Goal: Task Accomplishment & Management: Use online tool/utility

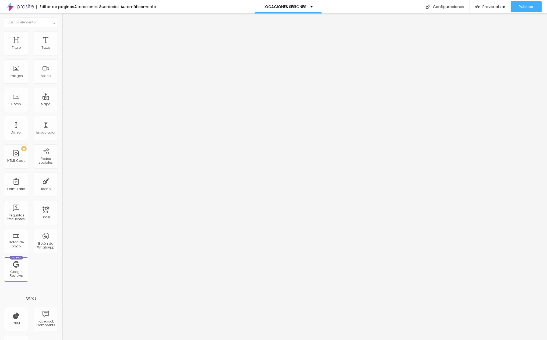
click at [62, 53] on img at bounding box center [64, 51] width 4 height 4
click at [62, 34] on img at bounding box center [64, 33] width 5 height 5
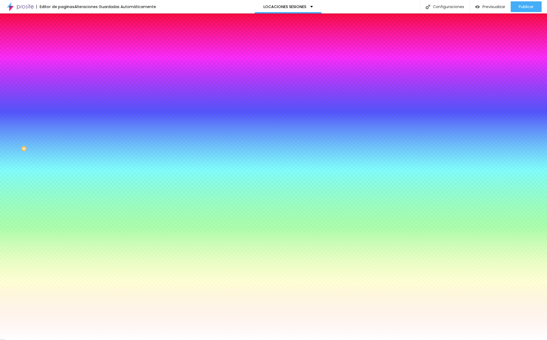
click at [62, 37] on img at bounding box center [64, 39] width 5 height 5
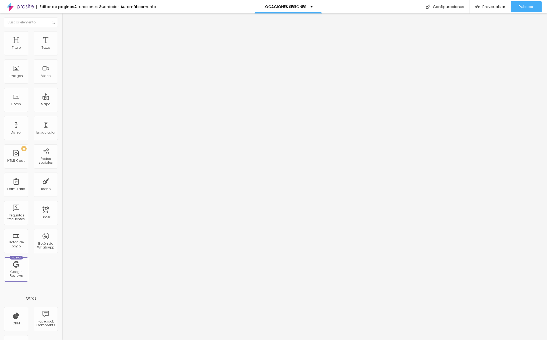
click at [62, 46] on span "Agregar image" at bounding box center [76, 44] width 29 height 5
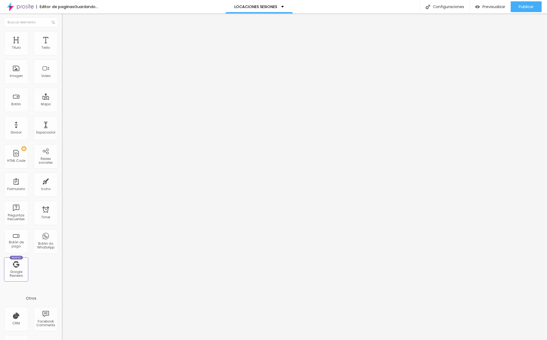
click at [67, 36] on span "Estilo" at bounding box center [71, 35] width 8 height 5
click at [62, 37] on img at bounding box center [64, 39] width 5 height 5
type input "13"
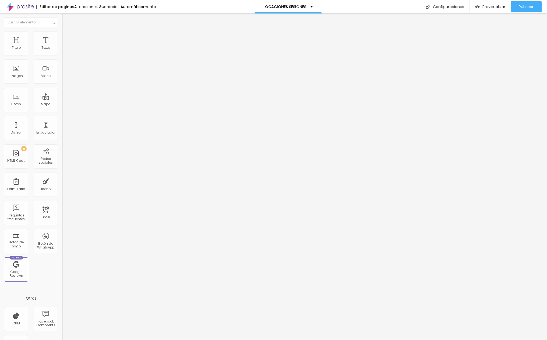
type input "13"
type input "11"
type input "10"
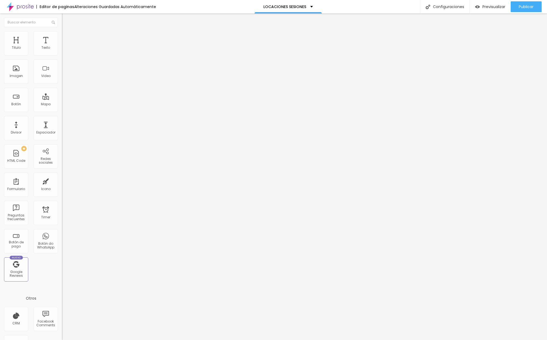
type input "8"
type input "1"
type input "0"
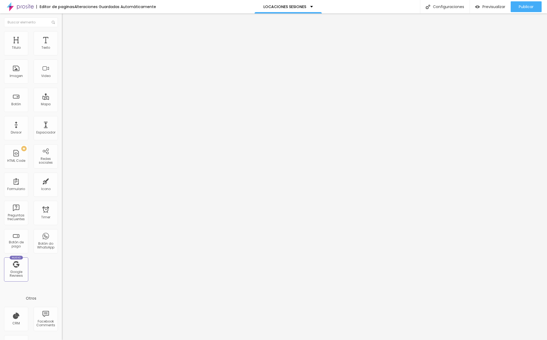
type input "0"
drag, startPoint x: 13, startPoint y: 54, endPoint x: -4, endPoint y: 53, distance: 16.7
type input "0"
click at [0, 53] on html "Editor de paginas Alteraciones Guardadas Automáticamente LOCACIONES SESIONES Co…" at bounding box center [273, 170] width 547 height 340
type input "7"
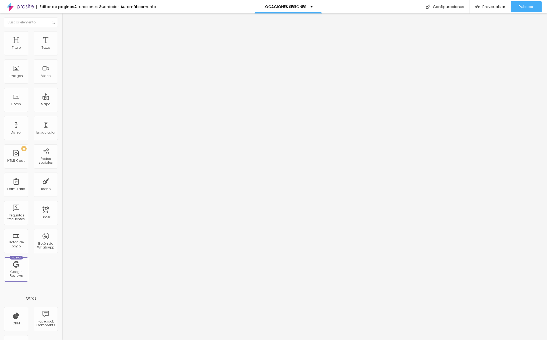
type input "7"
type input "6"
type input "5"
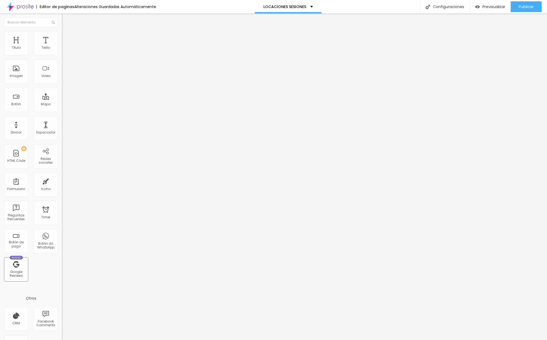
type input "3"
type input "0"
drag, startPoint x: 15, startPoint y: 64, endPoint x: -16, endPoint y: 65, distance: 30.4
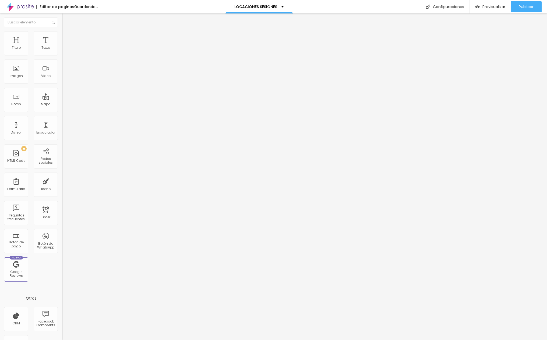
type input "0"
click at [0, 65] on html "Editor de paginas Guardando... LOCACIONES SESIONES Configuraciones Configuracio…" at bounding box center [273, 170] width 547 height 340
click at [62, 37] on li "Avanzado" at bounding box center [93, 39] width 62 height 5
type input "8"
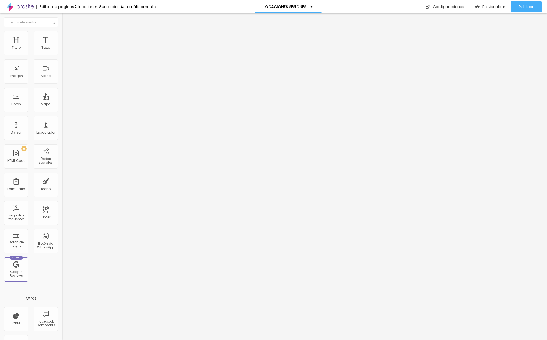
type input "7"
type input "5"
type input "2"
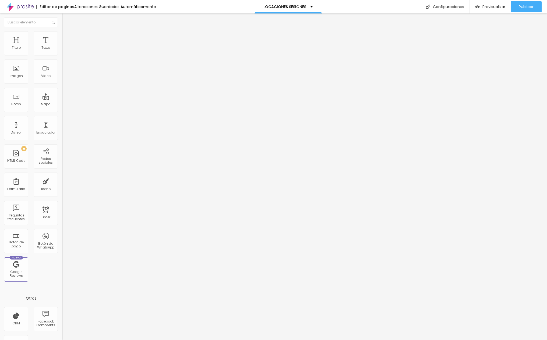
type input "2"
type input "0"
drag, startPoint x: 15, startPoint y: 54, endPoint x: -3, endPoint y: 54, distance: 18.3
type input "0"
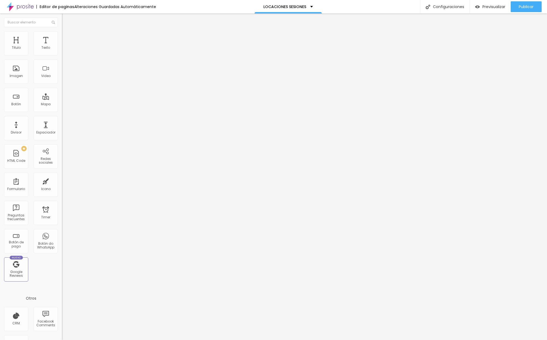
click at [0, 54] on html "Editor de paginas Alteraciones Guardadas Automáticamente LOCACIONES SESIONES Co…" at bounding box center [273, 170] width 547 height 340
type input "9"
type input "8"
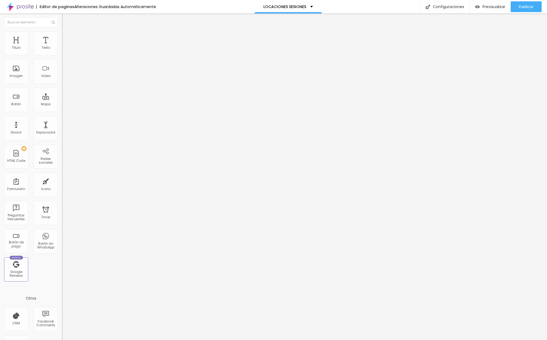
type input "7"
type input "6"
type input "3"
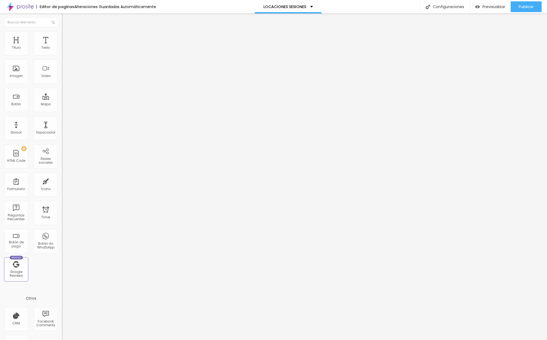
type input "3"
type input "2"
type input "0"
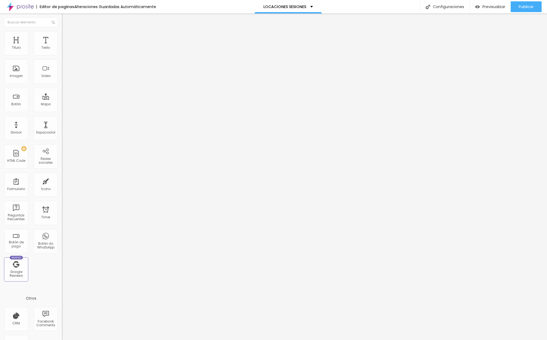
drag, startPoint x: 16, startPoint y: 65, endPoint x: -10, endPoint y: 65, distance: 25.3
type input "0"
click at [0, 65] on html "Editor de paginas Alteraciones Guardadas Automáticamente LOCACIONES SESIONES Co…" at bounding box center [273, 170] width 547 height 340
click at [62, 49] on span "Boxed" at bounding box center [67, 46] width 10 height 5
click at [62, 57] on span "Completo" at bounding box center [70, 55] width 16 height 5
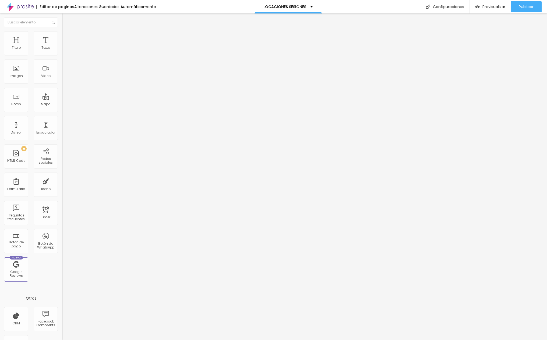
click at [62, 52] on div "Boxed" at bounding box center [93, 49] width 62 height 3
click at [67, 38] on span "Avanzado" at bounding box center [75, 40] width 17 height 5
type input "15"
type input "10"
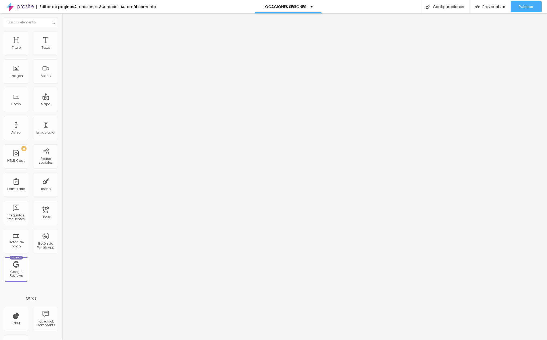
type input "10"
type input "5"
type input "0"
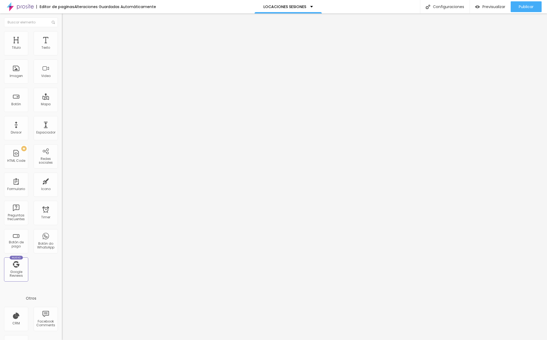
drag, startPoint x: 35, startPoint y: 54, endPoint x: -23, endPoint y: 54, distance: 58.4
type input "0"
click at [0, 54] on html "Editor de paginas Alteraciones Guardadas Automáticamente LOCACIONES SESIONES Co…" at bounding box center [273, 170] width 547 height 340
type input "0"
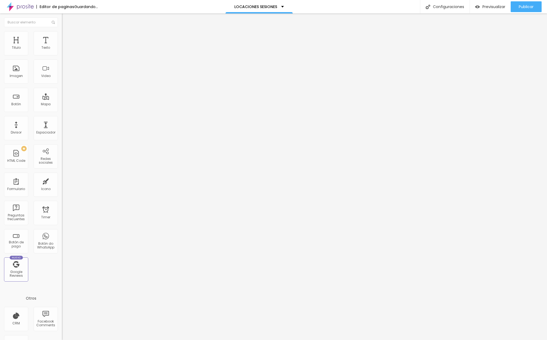
drag, startPoint x: 12, startPoint y: 65, endPoint x: -19, endPoint y: 65, distance: 31.5
type input "0"
click at [0, 65] on html "Editor de paginas Guardando... LOCACIONES SESIONES Configuraciones Configuracio…" at bounding box center [273, 170] width 547 height 340
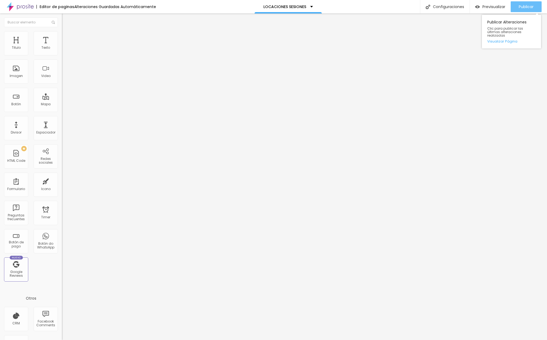
click at [513, 8] on button "Publicar" at bounding box center [525, 6] width 31 height 11
click at [492, 5] on span "Previsualizar" at bounding box center [493, 7] width 23 height 4
click at [62, 35] on li "Estilo" at bounding box center [93, 33] width 62 height 5
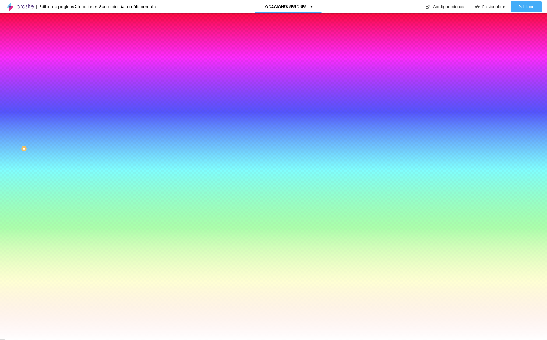
click at [62, 73] on div at bounding box center [93, 73] width 62 height 0
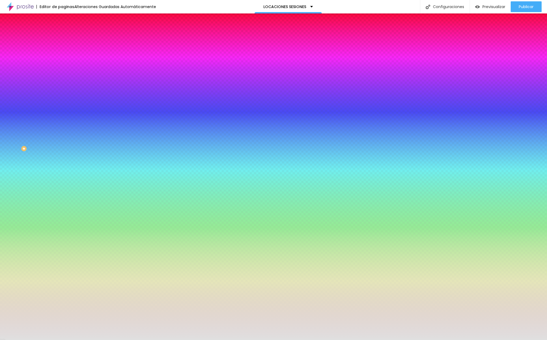
type input "#DFDFDF"
drag, startPoint x: 14, startPoint y: 115, endPoint x: 0, endPoint y: 110, distance: 14.5
click at [62, 110] on div "Imagen de fondo Agregar image Efecto de imagen Ninguno Ninguno Parallax Color d…" at bounding box center [93, 77] width 62 height 70
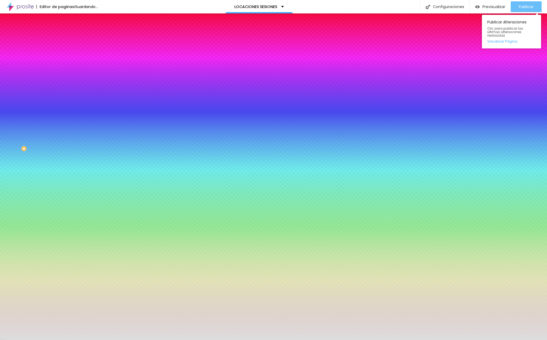
click at [524, 9] on span "Publicar" at bounding box center [526, 7] width 15 height 4
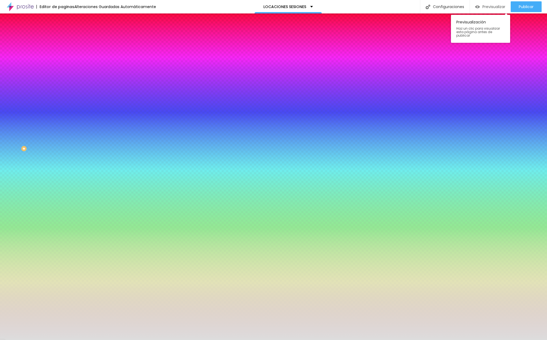
click at [491, 8] on span "Previsualizar" at bounding box center [493, 7] width 23 height 4
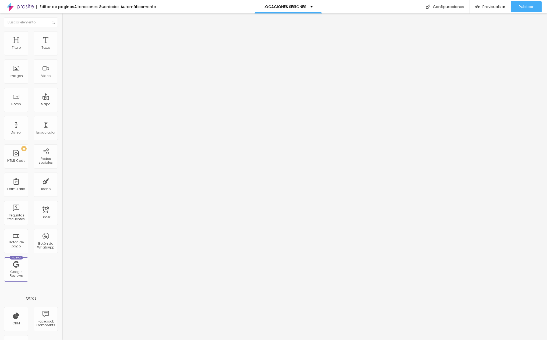
click at [62, 84] on span "Original" at bounding box center [68, 82] width 13 height 5
click at [62, 87] on span "Cinema" at bounding box center [68, 85] width 13 height 5
click at [67, 38] on span "Avanzado" at bounding box center [75, 40] width 17 height 5
click at [62, 34] on img at bounding box center [64, 33] width 5 height 5
click at [62, 144] on button "button" at bounding box center [66, 147] width 8 height 6
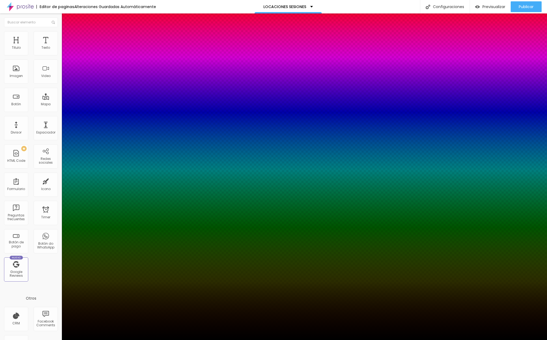
click at [101, 339] on div at bounding box center [273, 343] width 547 height 0
click at [333, 339] on div at bounding box center [273, 340] width 547 height 0
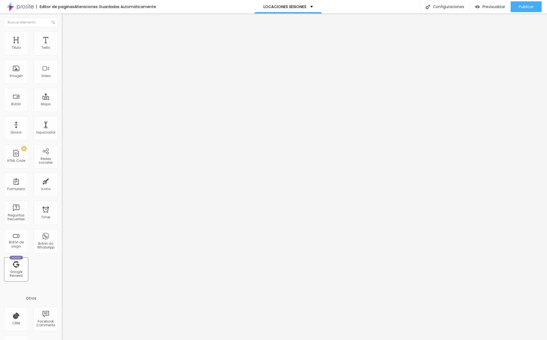
click at [62, 98] on div "Proporción Original Cinema 16:9 Estándar 4:3 Square 1:1 Original" at bounding box center [93, 87] width 62 height 21
click at [62, 84] on span "Original" at bounding box center [68, 82] width 13 height 5
click at [62, 87] on span "Cinema" at bounding box center [68, 85] width 13 height 5
click at [62, 92] on div "Estándar 4:3" at bounding box center [93, 90] width 62 height 3
click at [62, 87] on span "Cinema" at bounding box center [68, 85] width 13 height 5
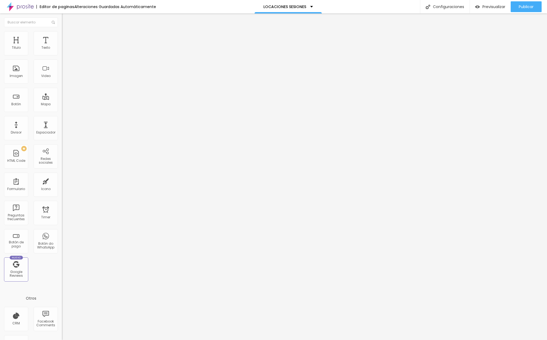
click at [62, 33] on img at bounding box center [64, 33] width 5 height 5
click at [64, 145] on icon "button" at bounding box center [65, 146] width 3 height 3
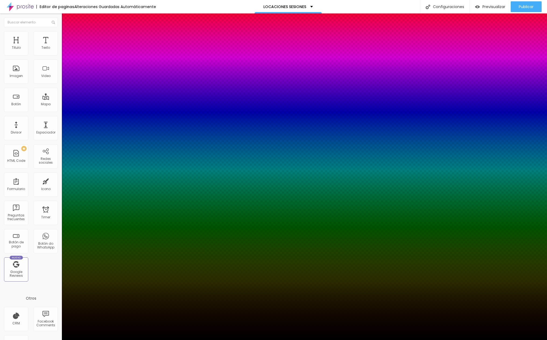
click at [100, 339] on div at bounding box center [273, 343] width 547 height 0
click at [51, 339] on div at bounding box center [273, 340] width 547 height 0
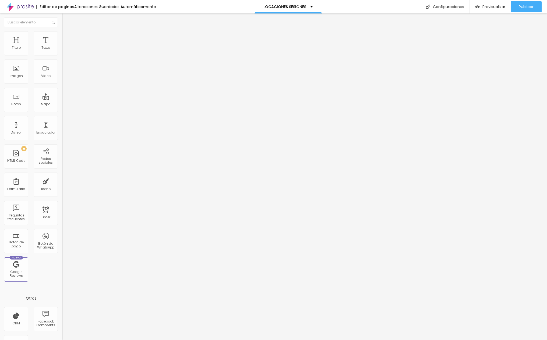
click at [62, 49] on span "Boxed" at bounding box center [67, 46] width 10 height 5
click at [62, 57] on div "Completo" at bounding box center [93, 55] width 62 height 3
click at [62, 37] on li "Estilo" at bounding box center [93, 33] width 62 height 5
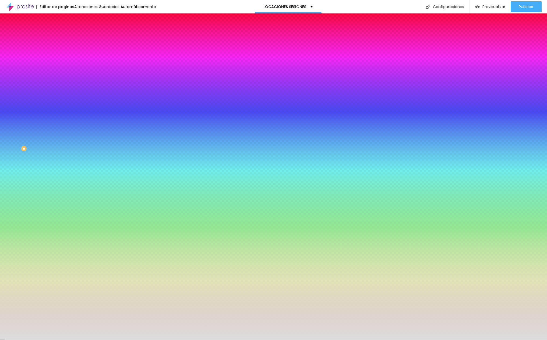
click at [67, 38] on span "Avanzado" at bounding box center [75, 40] width 17 height 5
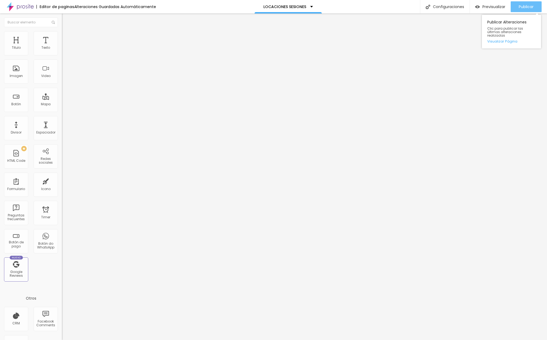
click at [526, 6] on span "Publicar" at bounding box center [526, 7] width 15 height 4
click at [480, 6] on div "Previsualizar" at bounding box center [485, 7] width 30 height 5
click at [92, 45] on img at bounding box center [93, 43] width 3 height 3
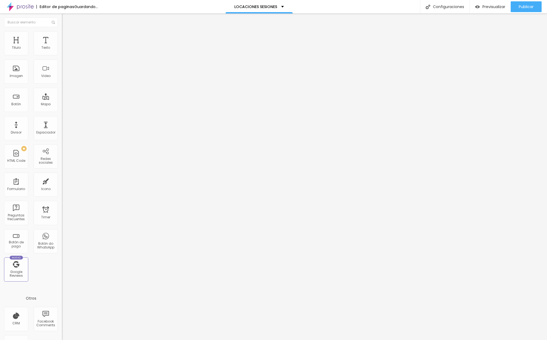
click at [67, 40] on span "Avanzado" at bounding box center [75, 40] width 17 height 5
click at [62, 272] on div "Cola o escriba su código aquí" at bounding box center [90, 274] width 56 height 5
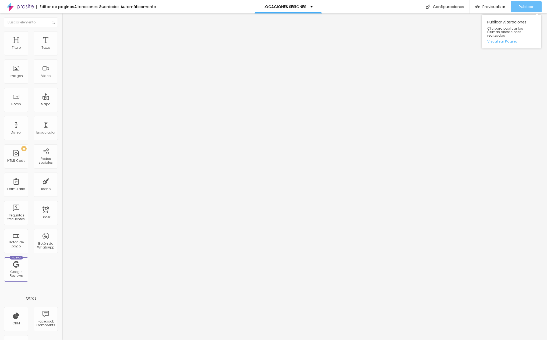
click at [524, 5] on span "Publicar" at bounding box center [526, 7] width 15 height 4
click at [491, 7] on span "Previsualizar" at bounding box center [488, 7] width 23 height 4
click at [62, 73] on div at bounding box center [93, 67] width 62 height 41
click at [62, 34] on li "Avanzado" at bounding box center [93, 33] width 62 height 5
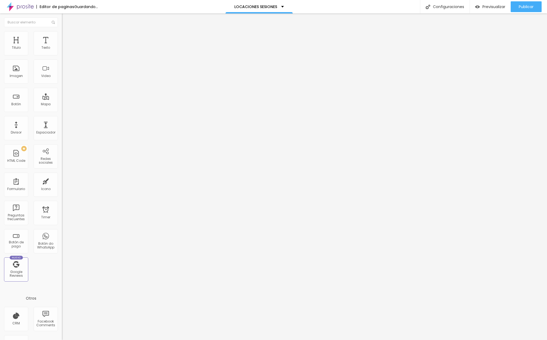
click at [62, 31] on img at bounding box center [64, 28] width 5 height 5
click at [62, 49] on span "Boxed" at bounding box center [67, 46] width 10 height 5
click at [62, 57] on span "Completo" at bounding box center [70, 55] width 16 height 5
click at [67, 37] on span "Estilo" at bounding box center [71, 35] width 8 height 5
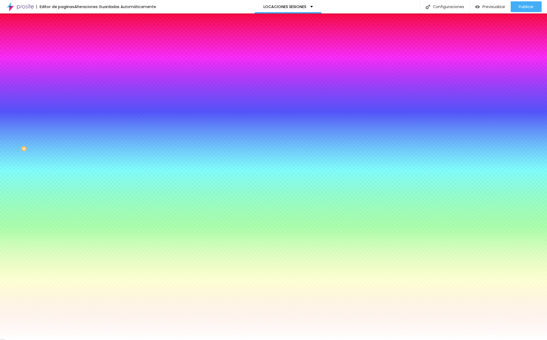
click at [67, 38] on span "Avanzado" at bounding box center [75, 40] width 17 height 5
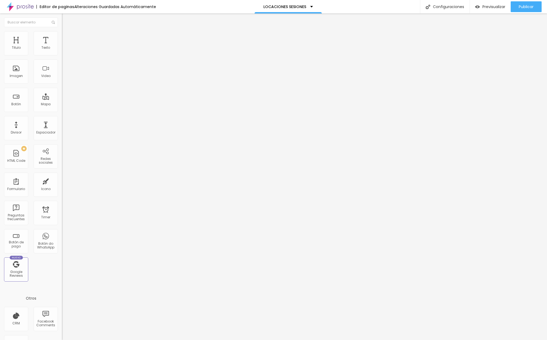
type input "36"
type input "25"
type input "19"
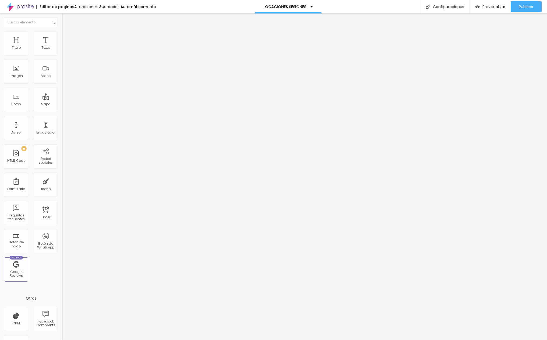
type input "19"
type input "13"
type input "8"
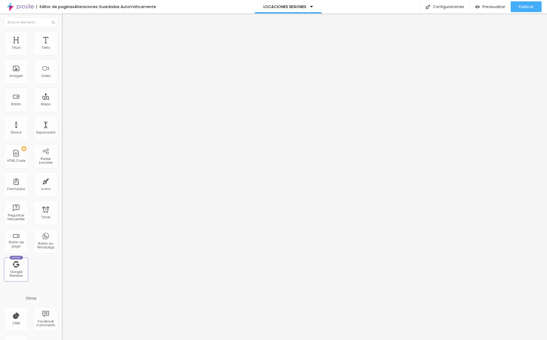
type input "2"
type input "0"
drag, startPoint x: 13, startPoint y: 65, endPoint x: 1, endPoint y: 65, distance: 11.8
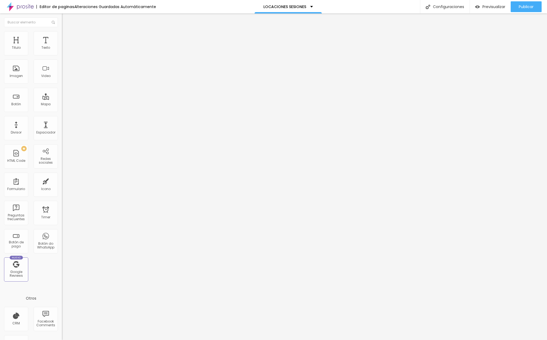
type input "0"
click at [62, 65] on div "20 espacio entre columnas 0 px Espaciamiento vertical ID Html Clases Html Visib…" at bounding box center [93, 156] width 62 height 229
type input "15"
type input "10"
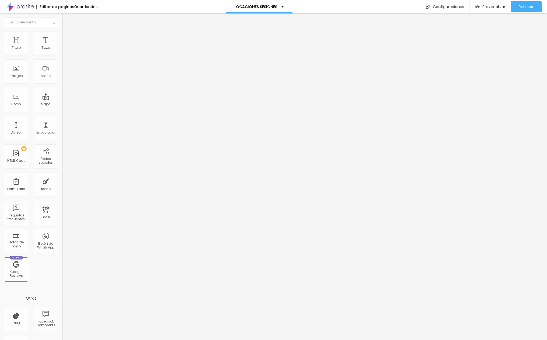
type input "10"
type input "5"
type input "0"
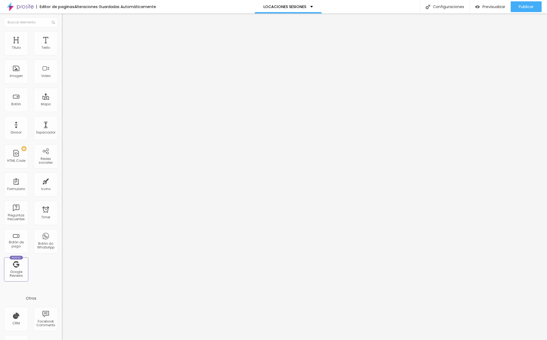
drag, startPoint x: 34, startPoint y: 54, endPoint x: -50, endPoint y: 54, distance: 84.2
type input "0"
click at [0, 54] on html "Editor de paginas Alteraciones Guardadas Automáticamente LOCACIONES SESIONES Co…" at bounding box center [273, 170] width 547 height 340
click at [62, 34] on img at bounding box center [64, 33] width 5 height 5
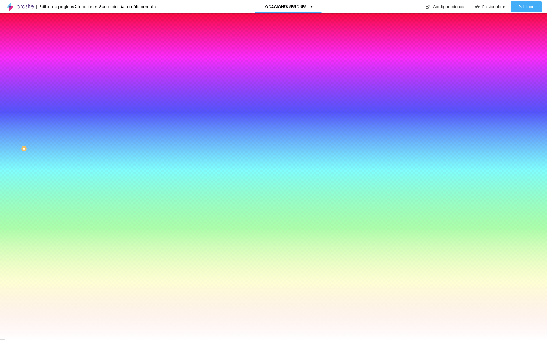
click at [62, 31] on img at bounding box center [64, 28] width 5 height 5
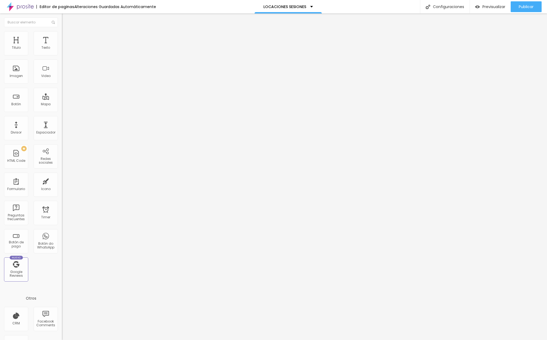
click at [62, 53] on img at bounding box center [64, 51] width 4 height 4
click at [67, 37] on span "Estilo" at bounding box center [71, 35] width 8 height 5
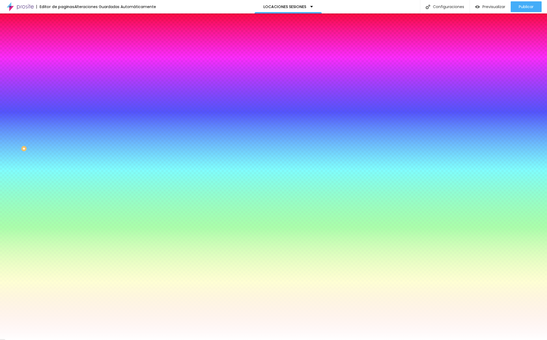
click at [62, 37] on li "Avanzado" at bounding box center [93, 39] width 62 height 5
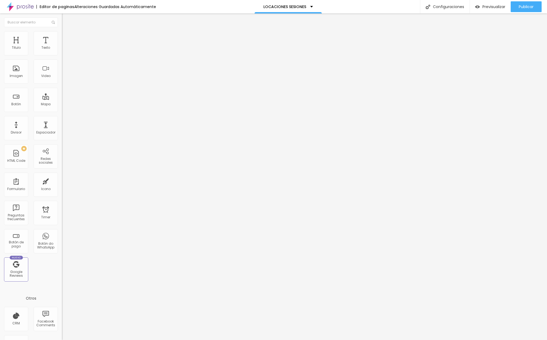
type input "15"
type input "0"
drag, startPoint x: 22, startPoint y: 54, endPoint x: -36, endPoint y: 55, distance: 57.8
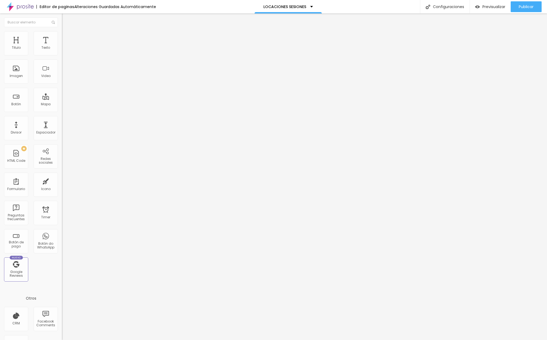
type input "0"
click at [0, 55] on html "Editor de paginas Alteraciones Guardadas Automáticamente LOCACIONES SESIONES Co…" at bounding box center [273, 170] width 547 height 340
click at [67, 32] on span "Contenido" at bounding box center [75, 29] width 17 height 5
click at [67, 37] on span "Avanzado" at bounding box center [75, 35] width 17 height 5
click at [519, 11] on div "Publicar" at bounding box center [526, 6] width 15 height 11
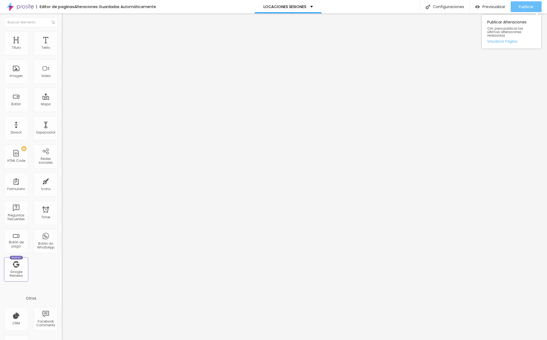
click at [521, 7] on span "Publicar" at bounding box center [526, 7] width 15 height 4
click at [480, 8] on div "Previsualizar" at bounding box center [485, 7] width 30 height 5
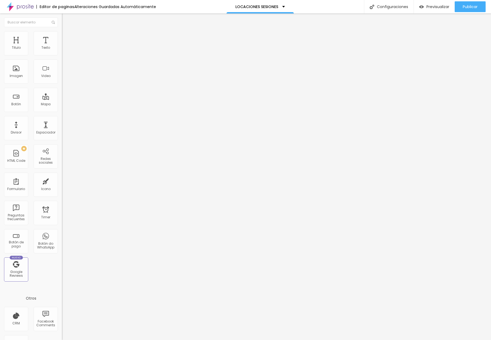
click at [62, 81] on div "< div style = "position: relative; width: 100%; height: 0; padding-bottom: 56.2…" at bounding box center [202, 65] width 280 height 37
click at [62, 84] on span "Original" at bounding box center [68, 82] width 13 height 5
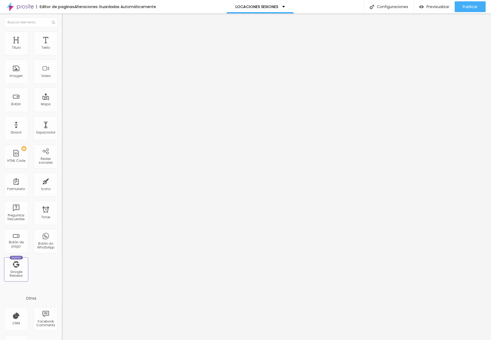
click at [62, 46] on span "Agregar image" at bounding box center [76, 44] width 29 height 5
click at [62, 87] on span "Cinema" at bounding box center [68, 85] width 13 height 5
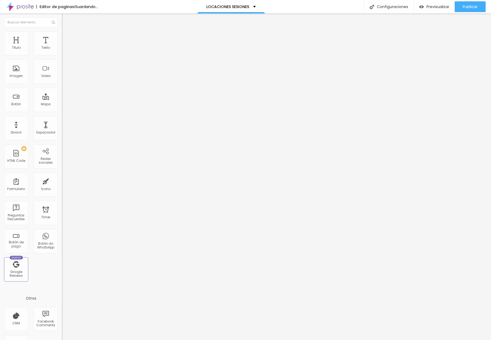
click at [66, 89] on span "Cinema" at bounding box center [72, 87] width 13 height 5
click at [62, 98] on div "Original" at bounding box center [93, 96] width 62 height 3
click at [62, 34] on li "Estilo" at bounding box center [93, 33] width 62 height 5
click at [62, 37] on li "Avanzado" at bounding box center [93, 39] width 62 height 5
type input "9"
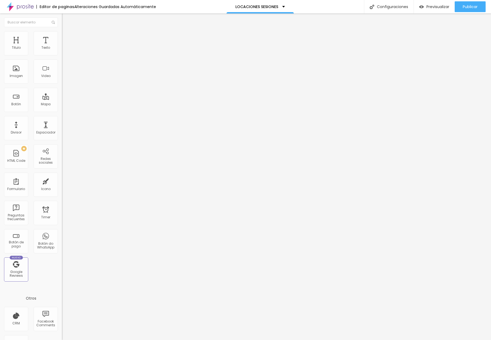
type input "9"
type input "8"
type input "3"
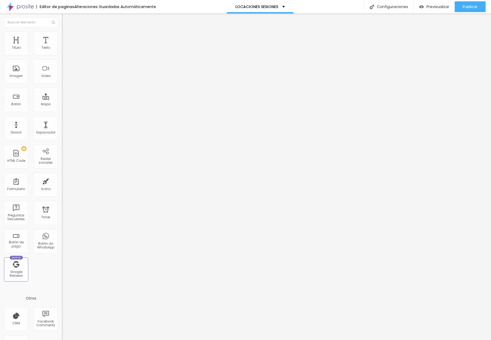
type input "0"
drag, startPoint x: 16, startPoint y: 53, endPoint x: -5, endPoint y: 49, distance: 21.3
type input "0"
click at [0, 49] on html "Editor de paginas Alteraciones Guardadas Automáticamente LOCACIONES SESIONES Co…" at bounding box center [245, 170] width 491 height 340
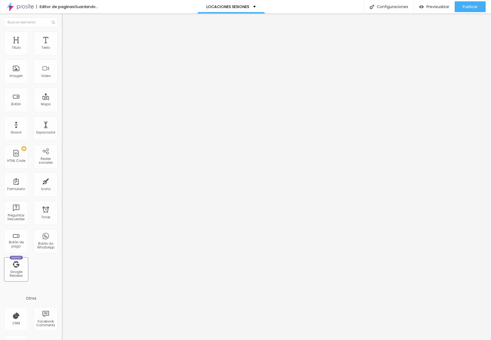
type input "7"
type input "6"
type input "4"
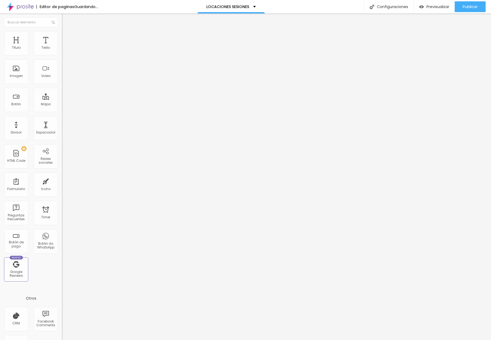
type input "4"
type input "3"
type input "2"
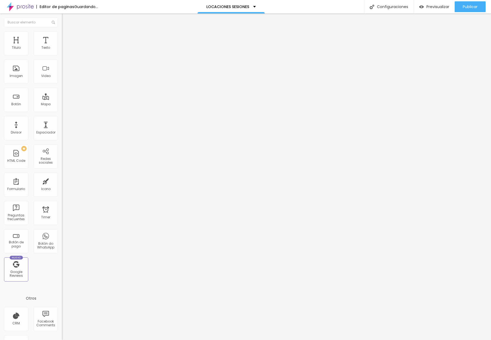
type input "0"
drag, startPoint x: 15, startPoint y: 65, endPoint x: -2, endPoint y: 63, distance: 17.3
type input "0"
click at [0, 63] on html "Editor de paginas Guardando... LOCACIONES SESIONES Configuraciones Configuracio…" at bounding box center [245, 170] width 491 height 340
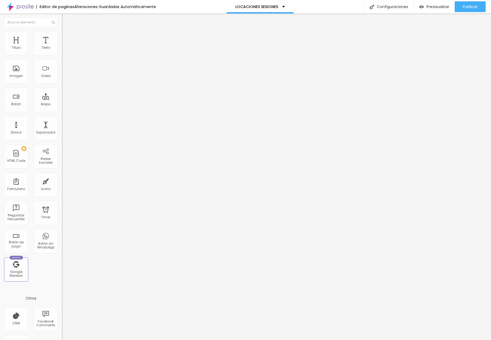
click at [62, 49] on span "Boxed" at bounding box center [67, 46] width 10 height 5
click at [62, 57] on div "Completo" at bounding box center [93, 55] width 62 height 3
click at [62, 37] on li "Avanzado" at bounding box center [93, 39] width 62 height 5
type input "15"
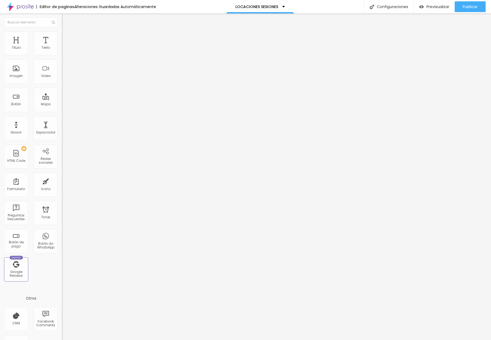
type input "10"
type input "5"
type input "0"
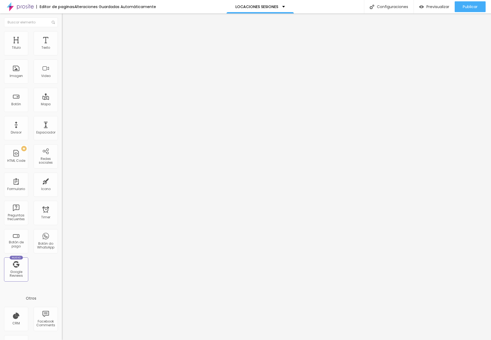
type input "0"
drag, startPoint x: 34, startPoint y: 53, endPoint x: -11, endPoint y: 53, distance: 45.7
type input "0"
click at [0, 53] on html "Editor de paginas Alteraciones Guardadas Automáticamente LOCACIONES SESIONES Co…" at bounding box center [245, 170] width 491 height 340
type input "7"
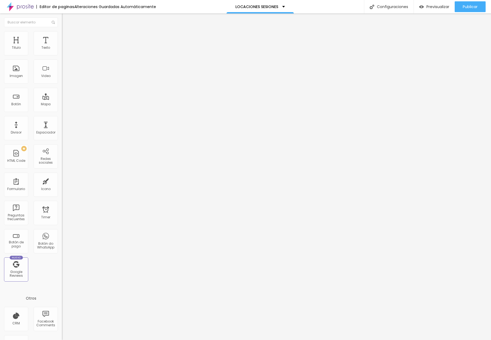
type input "7"
type input "2"
type input "0"
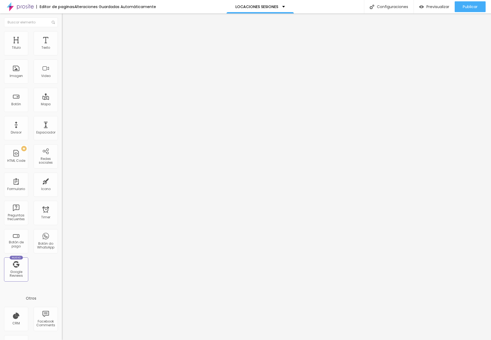
drag, startPoint x: 12, startPoint y: 66, endPoint x: -2, endPoint y: 66, distance: 14.5
type input "0"
click at [0, 66] on html "Editor de paginas Alteraciones Guardadas Automáticamente LOCACIONES SESIONES Co…" at bounding box center [245, 170] width 491 height 340
click at [62, 35] on li "Estilo" at bounding box center [93, 33] width 62 height 5
click at [62, 53] on img at bounding box center [64, 51] width 4 height 4
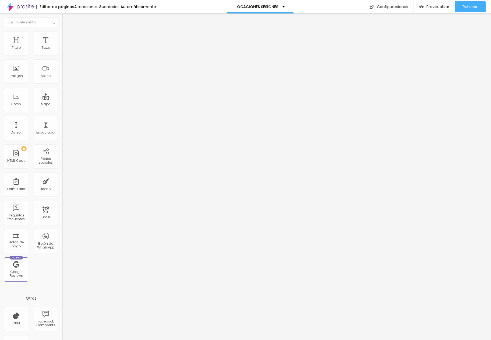
click at [62, 37] on img at bounding box center [64, 39] width 5 height 5
type input "15"
type input "10"
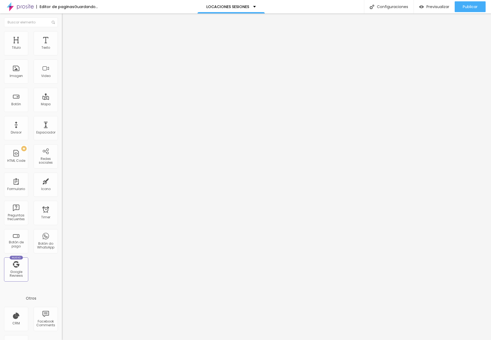
type input "0"
drag, startPoint x: 23, startPoint y: 52, endPoint x: -13, endPoint y: 55, distance: 35.8
type input "0"
click at [0, 55] on html "Editor de paginas Alteraciones Guardadas Automáticamente LOCACIONES SESIONES Co…" at bounding box center [245, 170] width 491 height 340
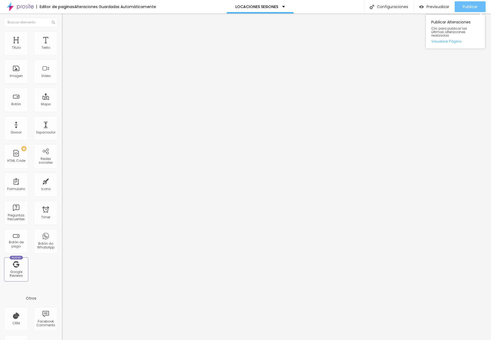
click at [468, 10] on div "Publicar" at bounding box center [470, 6] width 15 height 11
click at [437, 7] on span "Previsualizar" at bounding box center [437, 7] width 23 height 4
click at [66, 19] on img "button" at bounding box center [68, 19] width 4 height 4
click at [62, 77] on div at bounding box center [93, 67] width 62 height 41
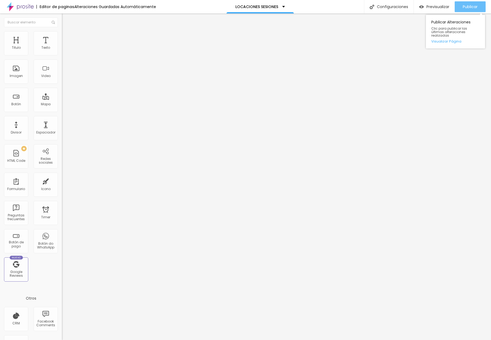
click at [463, 5] on span "Publicar" at bounding box center [470, 7] width 15 height 4
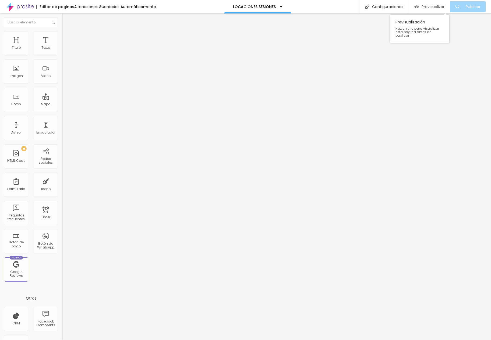
click at [435, 6] on span "Previsualizar" at bounding box center [432, 7] width 23 height 4
click at [62, 79] on div "<! DOCTYPE html > < html lang = "es" > < head > < meta charset = "UTF-8" /> < m…" at bounding box center [187, 65] width 251 height 37
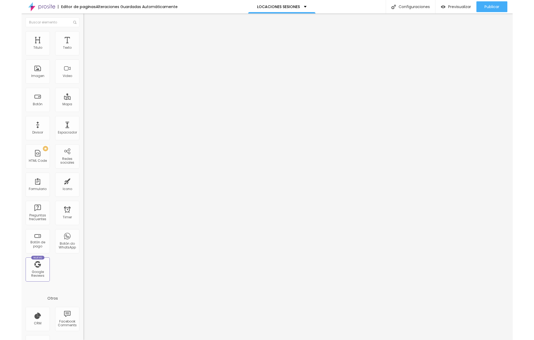
scroll to position [407, 0]
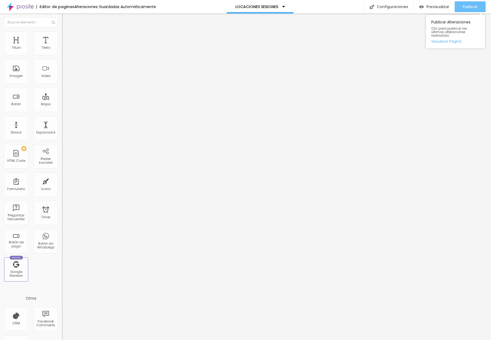
click at [467, 10] on div "Publicar" at bounding box center [470, 6] width 15 height 11
click at [62, 49] on span "Boxed" at bounding box center [67, 46] width 10 height 5
click at [62, 57] on span "Completo" at bounding box center [70, 55] width 16 height 5
click at [62, 32] on img at bounding box center [64, 33] width 5 height 5
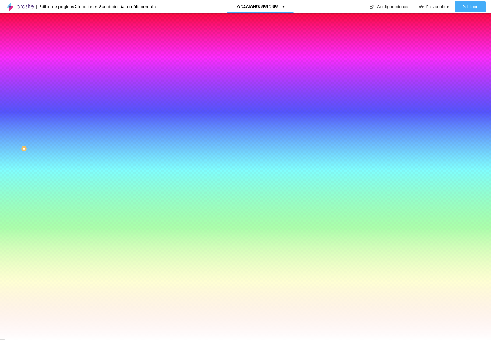
click at [62, 37] on li "Avanzado" at bounding box center [93, 39] width 62 height 5
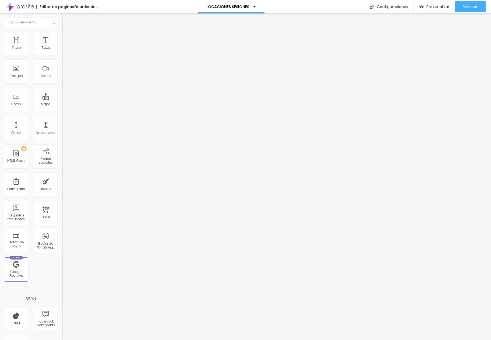
type input "13"
type input "2"
type input "0"
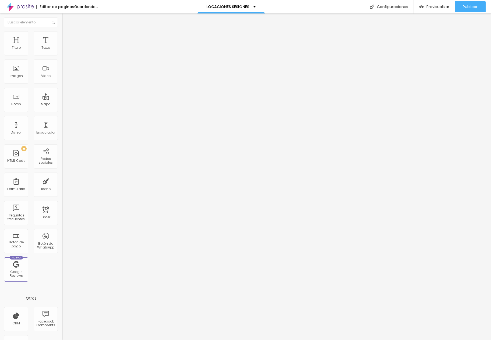
type input "0"
drag, startPoint x: 12, startPoint y: 65, endPoint x: -2, endPoint y: 65, distance: 14.3
type input "0"
click at [0, 65] on html "Editor de paginas Guardando... LOCACIONES SESIONES Configuraciones Configuracio…" at bounding box center [245, 170] width 491 height 340
type input "15"
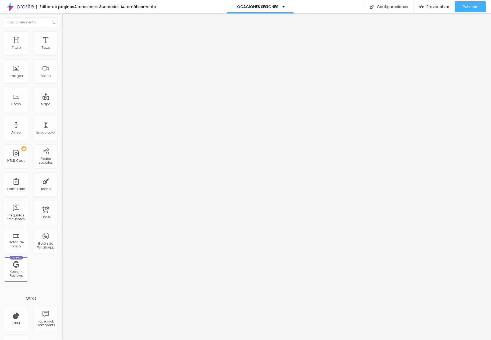
type input "15"
type input "10"
type input "0"
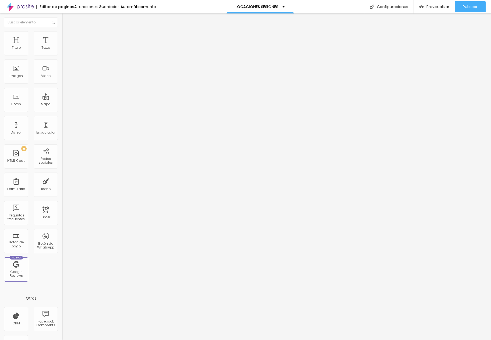
drag, startPoint x: 34, startPoint y: 53, endPoint x: -24, endPoint y: 53, distance: 57.8
type input "0"
click at [0, 53] on html "Editor de paginas Alteraciones Guardadas Automáticamente LOCACIONES SESIONES Co…" at bounding box center [245, 170] width 491 height 340
click at [62, 33] on img at bounding box center [64, 33] width 5 height 5
click at [62, 53] on img at bounding box center [64, 51] width 4 height 4
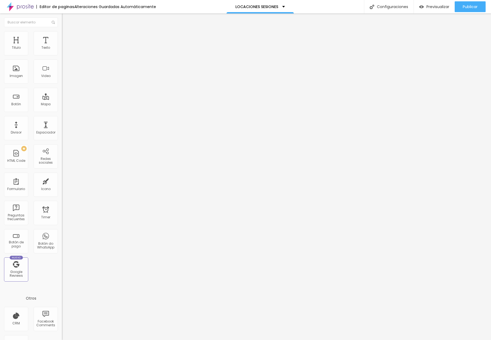
click at [67, 39] on span "Avanzado" at bounding box center [75, 40] width 17 height 5
type input "15"
type input "10"
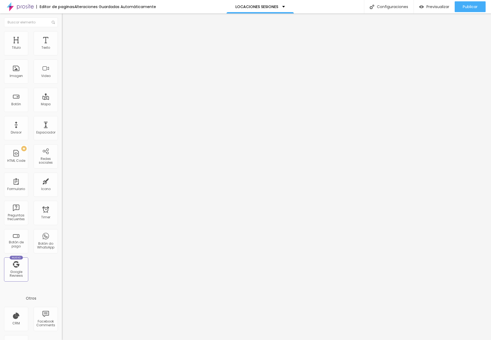
type input "5"
type input "0"
drag, startPoint x: 21, startPoint y: 53, endPoint x: -26, endPoint y: 57, distance: 47.8
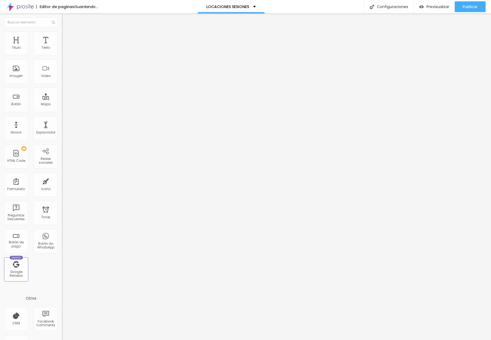
type input "0"
click at [0, 57] on html "Editor de paginas Guardando... LOCACIONES SESIONES Configuraciones Configuracio…" at bounding box center [245, 170] width 491 height 340
click at [62, 31] on img at bounding box center [64, 33] width 5 height 5
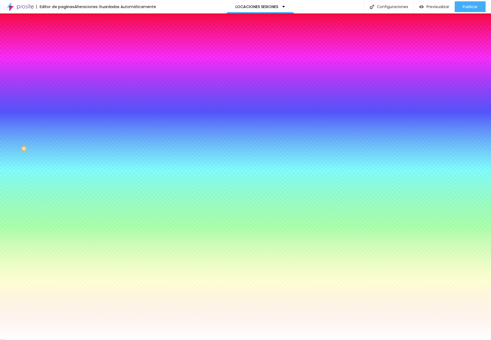
click at [67, 38] on span "Avanzado" at bounding box center [75, 40] width 17 height 5
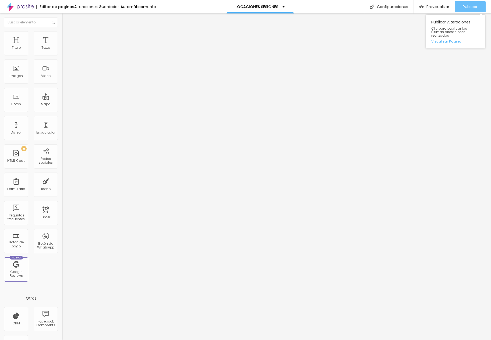
click at [464, 8] on span "Publicar" at bounding box center [470, 7] width 15 height 4
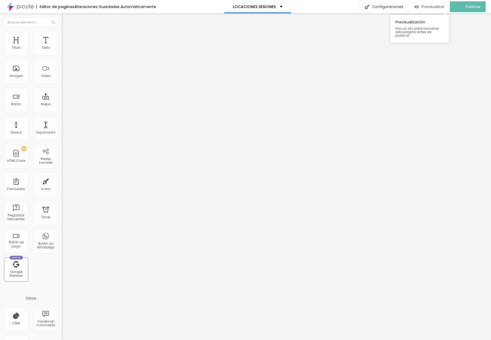
click at [419, 6] on img "button" at bounding box center [416, 7] width 5 height 5
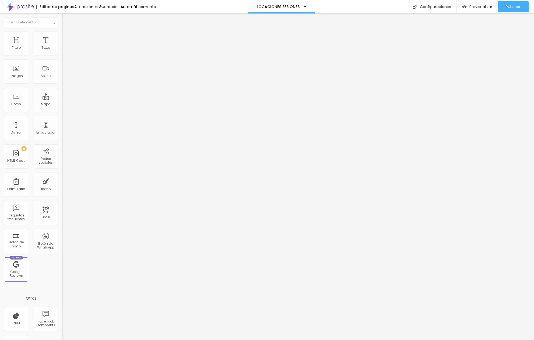
click at [62, 77] on div "<! DOCTYPE html > < html lang = "es" > < head > < meta charset = "utf-8" /> < m…" at bounding box center [185, 67] width 247 height 41
click at [62, 77] on div "<! DOCTYPE html > < html lang = "es" > < head > < meta charset = "utf-8" /> < m…" at bounding box center [185, 65] width 247 height 37
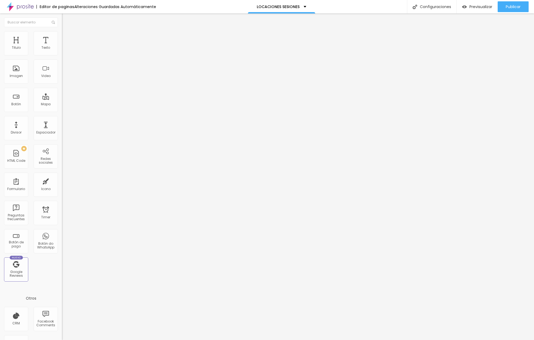
click at [62, 32] on img at bounding box center [64, 33] width 5 height 5
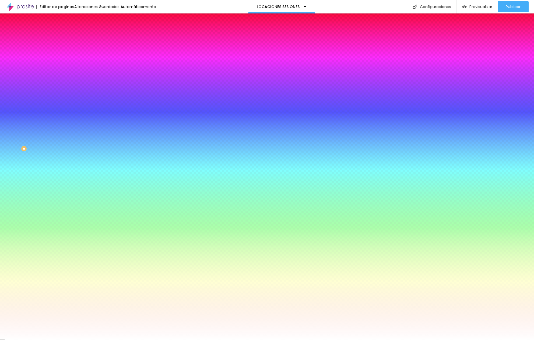
click at [62, 37] on li "Avanzado" at bounding box center [93, 39] width 62 height 5
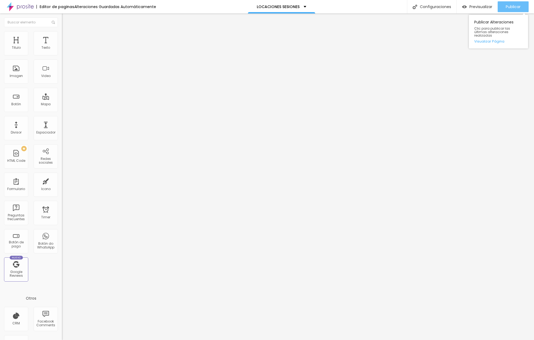
click at [516, 7] on span "Publicar" at bounding box center [512, 7] width 15 height 4
click at [475, 5] on span "Previsualizar" at bounding box center [475, 7] width 23 height 4
click at [62, 75] on div "<! DOCTYPE html > < html lang = "es" > < head > < meta charset = "utf-8" /> < m…" at bounding box center [185, 65] width 247 height 37
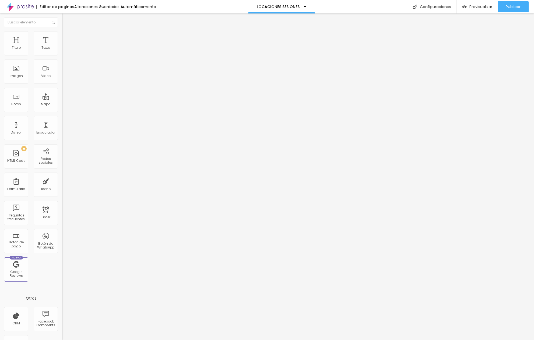
click at [62, 75] on div "<! DOCTYPE html > < html lang = "es" > < head > < meta charset = "utf-8" /> < m…" at bounding box center [185, 65] width 247 height 37
click at [519, 10] on div "Publicar" at bounding box center [512, 6] width 15 height 11
click at [62, 80] on div "min-height : 60 vh ; /* altura más compacta */ padding : 40 px 20 px ; text-ali…" at bounding box center [185, 64] width 247 height 37
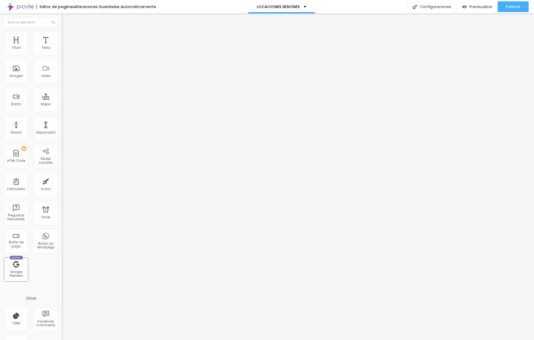
click at [62, 80] on div "min-height : 60 vh ; /* altura más compacta */ padding : 40 px 20 px ; text-ali…" at bounding box center [185, 64] width 247 height 37
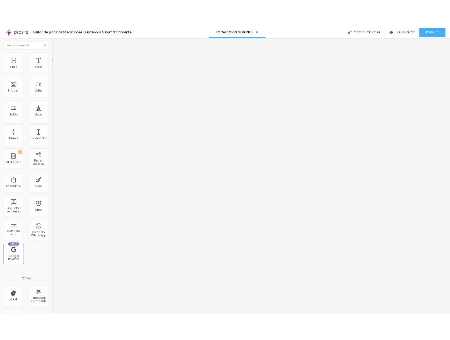
scroll to position [151, 0]
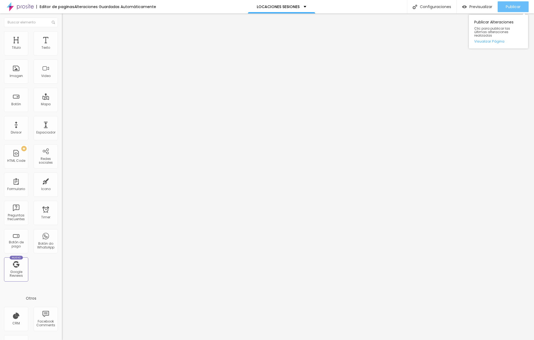
click at [510, 5] on span "Publicar" at bounding box center [512, 7] width 15 height 4
click at [479, 5] on span "Previsualizar" at bounding box center [480, 7] width 23 height 4
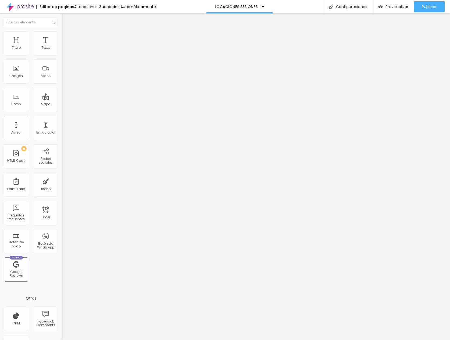
click at [62, 46] on div "Agregar image" at bounding box center [93, 44] width 62 height 4
click at [62, 46] on span "Agregar image" at bounding box center [76, 44] width 29 height 5
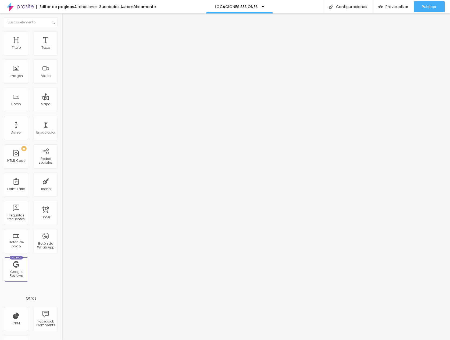
click at [62, 84] on span "Original" at bounding box center [68, 82] width 13 height 5
click at [62, 34] on ul "Contenido [PERSON_NAME]" at bounding box center [93, 34] width 62 height 16
click at [62, 33] on img at bounding box center [64, 33] width 5 height 5
click at [62, 37] on img at bounding box center [64, 39] width 5 height 5
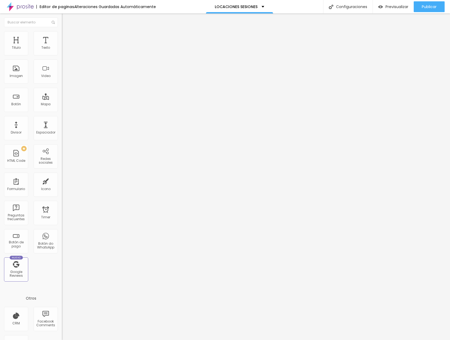
type input "8"
type input "7"
type input "2"
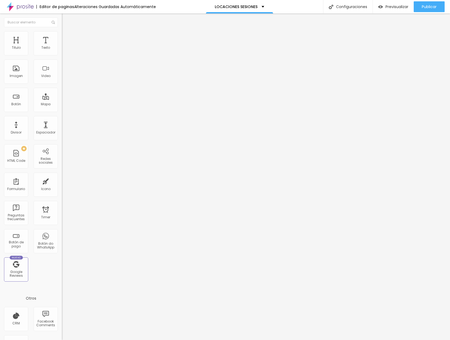
type input "2"
type input "1"
type input "0"
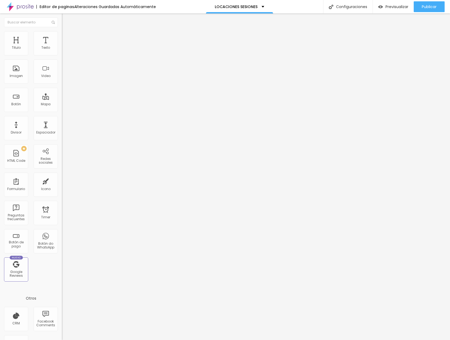
drag, startPoint x: 15, startPoint y: 65, endPoint x: -6, endPoint y: 65, distance: 21.5
type input "0"
click at [0, 65] on html "Editor de paginas Alteraciones Guardadas Automáticamente LOCACIONES SESIONES Co…" at bounding box center [225, 170] width 450 height 340
type input "9"
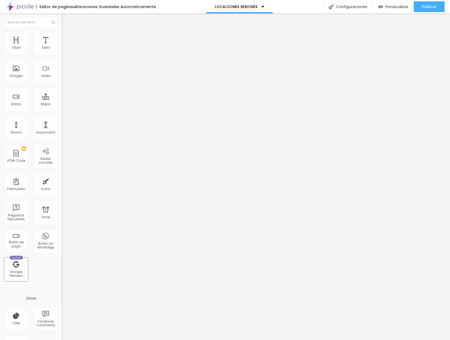
type input "7"
type input "1"
type input "0"
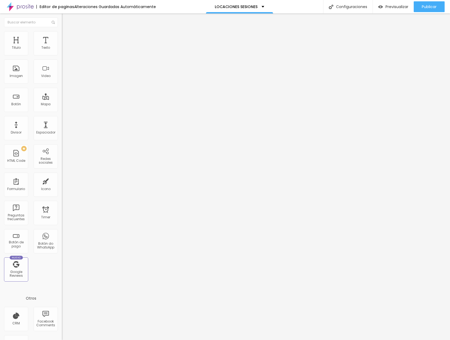
type input "0"
drag, startPoint x: 15, startPoint y: 53, endPoint x: -8, endPoint y: 52, distance: 22.9
type input "0"
click at [0, 52] on html "Editor de paginas Alteraciones Guardadas Automáticamente LOCACIONES SESIONES Co…" at bounding box center [225, 170] width 450 height 340
click at [62, 49] on span "Boxed" at bounding box center [67, 46] width 10 height 5
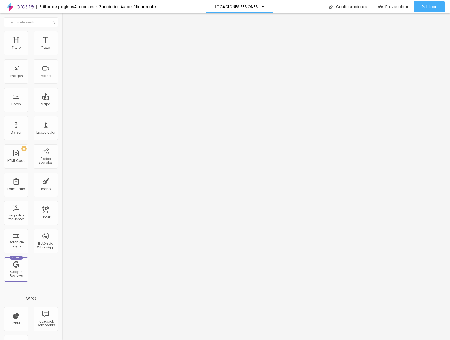
click at [62, 57] on span "Completo" at bounding box center [70, 55] width 16 height 5
click at [62, 33] on ul "Contenido [PERSON_NAME]" at bounding box center [93, 34] width 62 height 16
click at [62, 37] on li "Avanzado" at bounding box center [93, 39] width 62 height 5
type input "15"
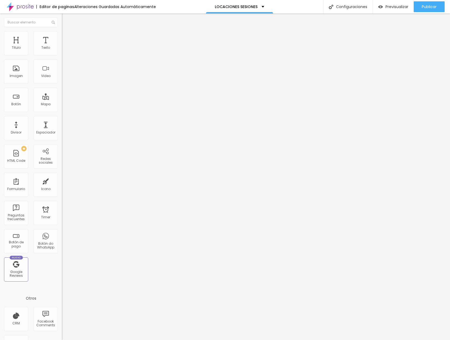
type input "10"
type input "5"
type input "0"
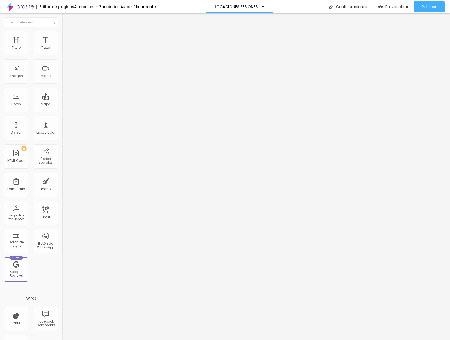
type input "0"
drag, startPoint x: 36, startPoint y: 53, endPoint x: -26, endPoint y: 51, distance: 61.6
type input "0"
click at [0, 51] on html "Editor de paginas Alteraciones Guardadas Automáticamente LOCACIONES SESIONES Co…" at bounding box center [225, 170] width 450 height 340
type input "2"
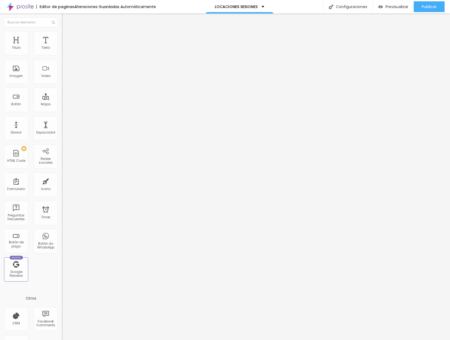
type input "2"
type input "0"
drag, startPoint x: 10, startPoint y: 66, endPoint x: -8, endPoint y: 66, distance: 18.0
type input "0"
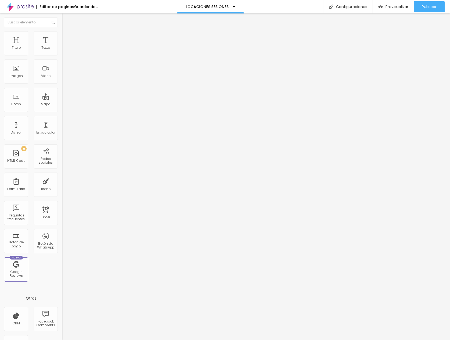
click at [0, 66] on html "Editor de paginas Guardando... LOCACIONES SESIONES Configuraciones Configuracio…" at bounding box center [225, 170] width 450 height 340
click at [62, 53] on img at bounding box center [64, 51] width 4 height 4
click at [62, 37] on li "Avanzado" at bounding box center [93, 39] width 62 height 5
type input "15"
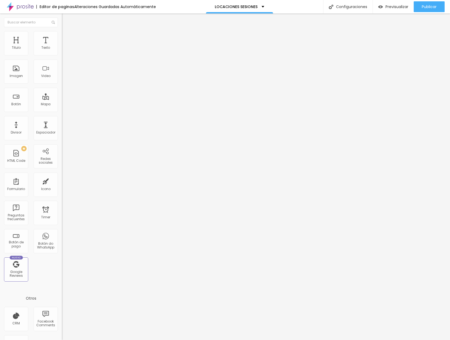
type input "10"
type input "0"
drag, startPoint x: 23, startPoint y: 53, endPoint x: -2, endPoint y: 53, distance: 24.7
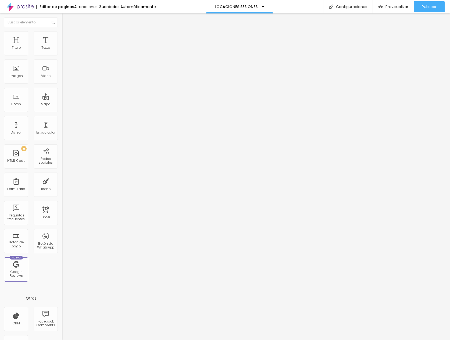
click at [0, 53] on html "Editor de paginas Alteraciones Guardadas Automáticamente LOCACIONES SESIONES Co…" at bounding box center [225, 170] width 450 height 340
click at [16, 70] on div "Imagen" at bounding box center [16, 71] width 24 height 24
click at [62, 46] on div "Agregar image" at bounding box center [93, 44] width 62 height 4
click at [62, 46] on span "Agregar image" at bounding box center [76, 44] width 29 height 5
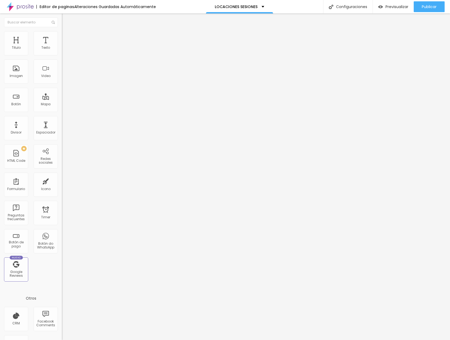
click at [62, 37] on li "Avanzado" at bounding box center [93, 39] width 62 height 5
drag, startPoint x: 15, startPoint y: 53, endPoint x: -2, endPoint y: 52, distance: 17.0
click at [0, 52] on html "Editor de paginas Guardando... LOCACIONES SESIONES Configuraciones Configuracio…" at bounding box center [225, 170] width 450 height 340
drag, startPoint x: 16, startPoint y: 64, endPoint x: -7, endPoint y: 65, distance: 23.2
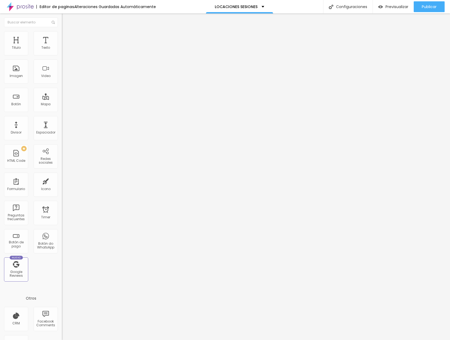
click at [0, 65] on html "Editor de paginas Alteraciones Guardadas Automáticamente LOCACIONES SESIONES Co…" at bounding box center [225, 170] width 450 height 340
click at [62, 49] on span "Boxed" at bounding box center [67, 46] width 10 height 5
click at [62, 57] on span "Completo" at bounding box center [70, 55] width 16 height 5
click at [62, 37] on img at bounding box center [64, 39] width 5 height 5
drag, startPoint x: 14, startPoint y: 65, endPoint x: -3, endPoint y: 65, distance: 17.5
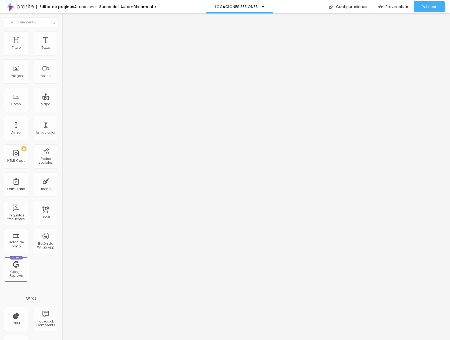
click at [0, 65] on html "Editor de paginas Alteraciones Guardadas Automáticamente LOCACIONES SESIONES Co…" at bounding box center [225, 170] width 450 height 340
drag, startPoint x: 36, startPoint y: 54, endPoint x: -23, endPoint y: 54, distance: 58.9
click at [0, 54] on html "Editor de paginas Guardando... LOCACIONES SESIONES Configuraciones Configuracio…" at bounding box center [225, 170] width 450 height 340
click at [62, 52] on div at bounding box center [93, 51] width 62 height 13
click at [62, 52] on img at bounding box center [64, 51] width 4 height 4
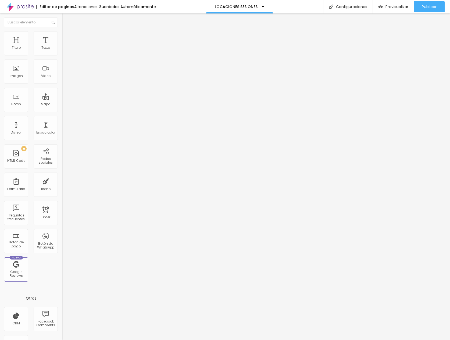
click at [62, 37] on img at bounding box center [64, 39] width 5 height 5
drag, startPoint x: 22, startPoint y: 52, endPoint x: -12, endPoint y: 52, distance: 33.6
click at [0, 52] on html "Editor de paginas Alteraciones Guardadas Automáticamente LOCACIONES SESIONES Co…" at bounding box center [225, 170] width 450 height 340
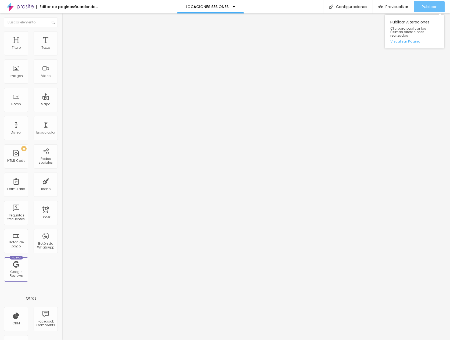
click at [428, 6] on span "Publicar" at bounding box center [429, 7] width 15 height 4
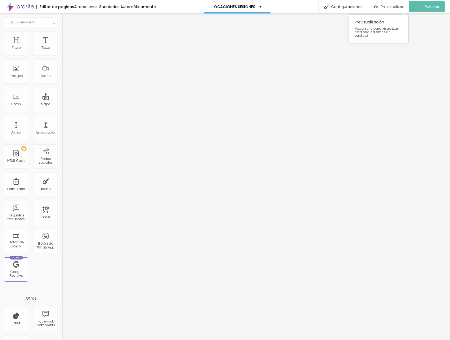
click at [397, 8] on span "Previsualizar" at bounding box center [392, 7] width 23 height 4
click at [62, 46] on span "Cambiar image" at bounding box center [77, 44] width 30 height 5
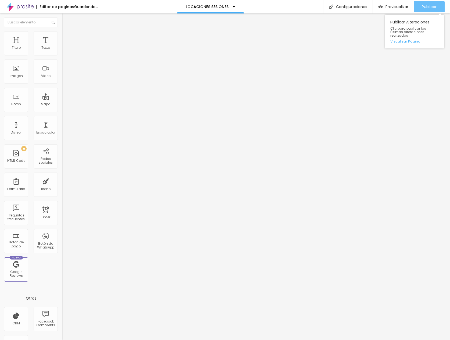
click at [430, 9] on span "Publicar" at bounding box center [429, 7] width 15 height 4
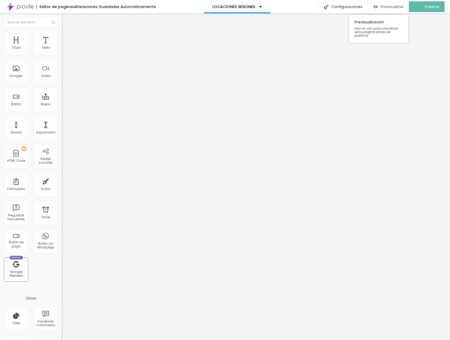
click at [397, 2] on div "Previsualizar" at bounding box center [389, 6] width 30 height 11
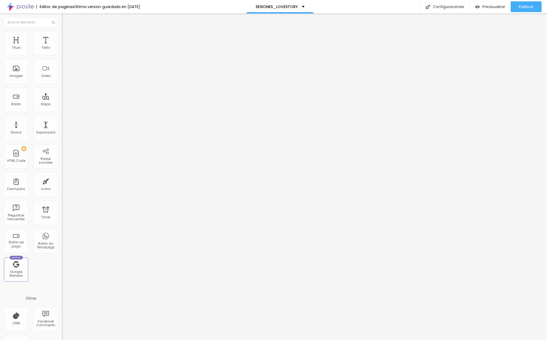
click at [62, 82] on div "< div style = "position: relative; width: 100%; height: 0; padding-bottom: 56.2…" at bounding box center [202, 65] width 280 height 37
click at [67, 37] on span "Avanzado" at bounding box center [75, 35] width 17 height 5
